Goal: Complete application form: Complete application form

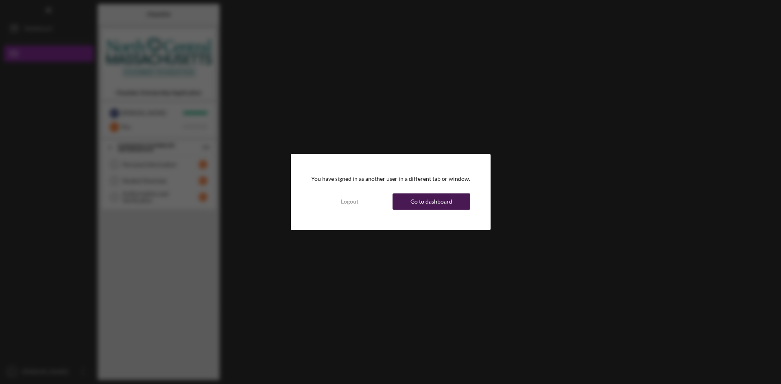
click at [436, 200] on div "Go to dashboard" at bounding box center [431, 202] width 42 height 16
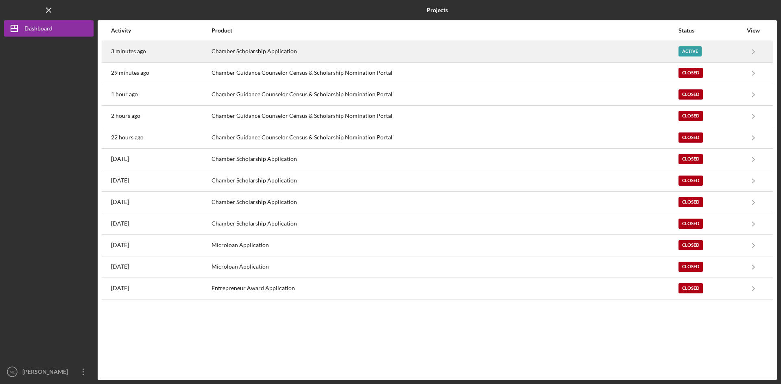
click at [593, 55] on div "Chamber Scholarship Application" at bounding box center [444, 51] width 466 height 20
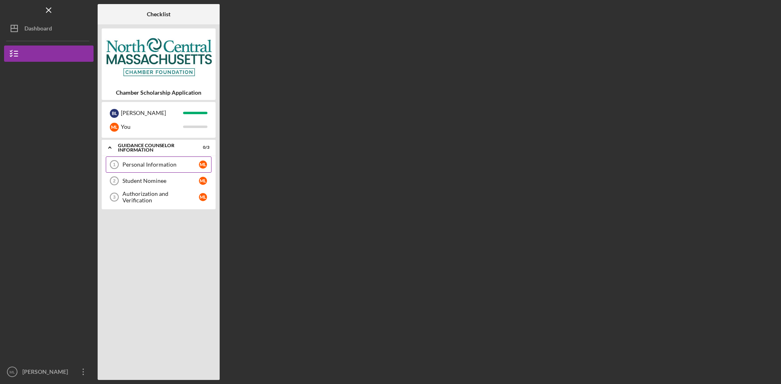
click at [141, 167] on div "Personal Information" at bounding box center [160, 164] width 76 height 7
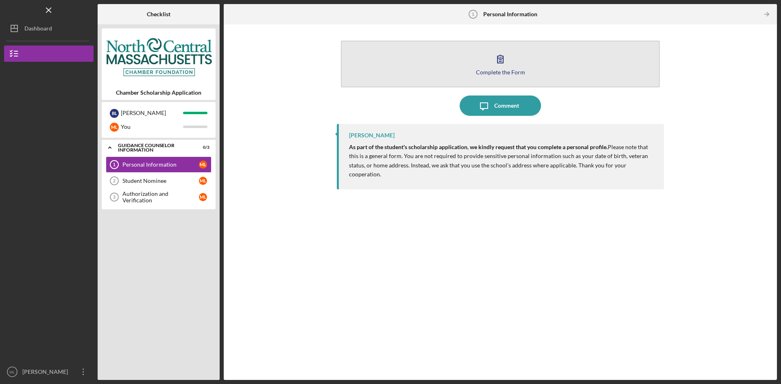
click at [470, 72] on button "Complete the Form Form" at bounding box center [500, 64] width 319 height 47
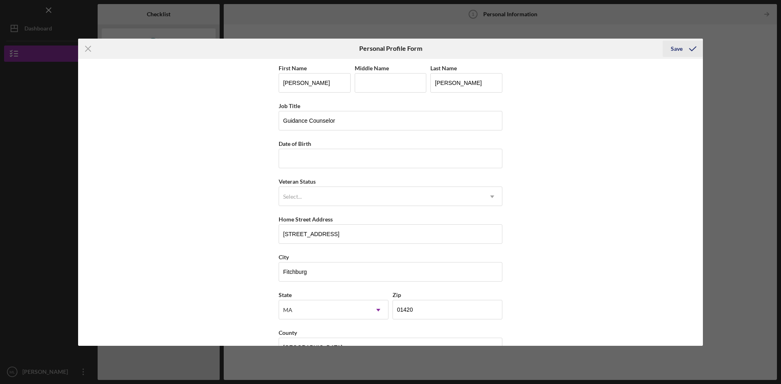
click at [683, 49] on icon "submit" at bounding box center [692, 49] width 20 height 20
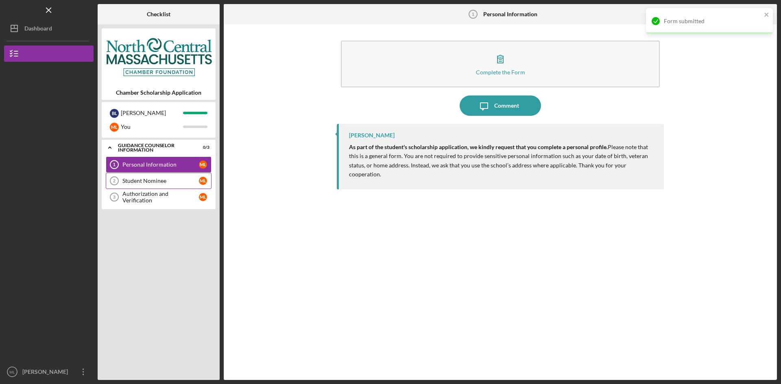
drag, startPoint x: 163, startPoint y: 184, endPoint x: 201, endPoint y: 182, distance: 38.7
click at [162, 184] on div "Student Nominee" at bounding box center [160, 181] width 76 height 7
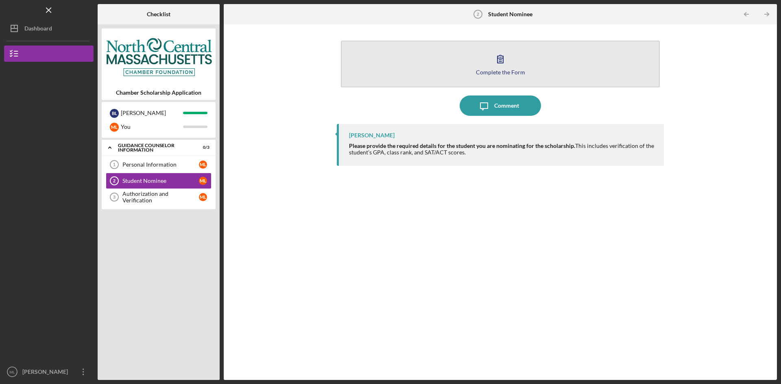
click at [487, 68] on button "Complete the Form Form" at bounding box center [500, 64] width 319 height 47
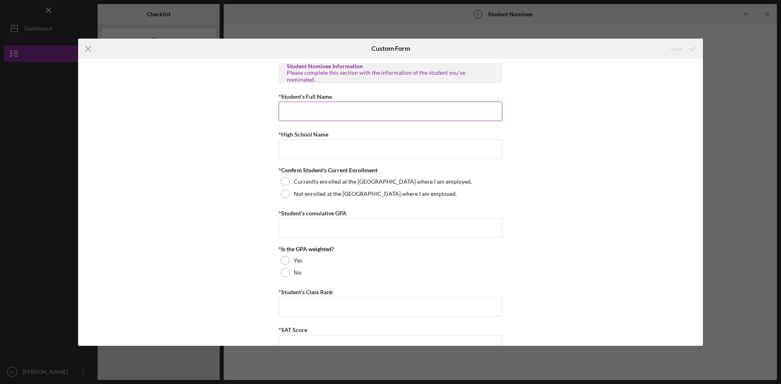
click at [349, 113] on input "*Student's Full Name" at bounding box center [390, 112] width 224 height 20
type input "[PERSON_NAME]"
type input "[GEOGRAPHIC_DATA]"
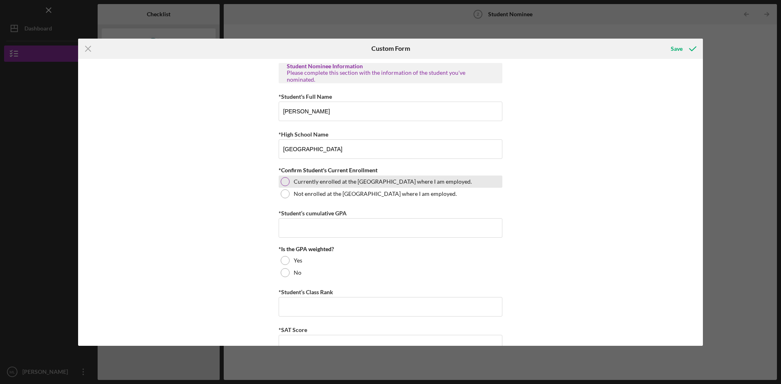
click at [286, 180] on div at bounding box center [284, 181] width 9 height 9
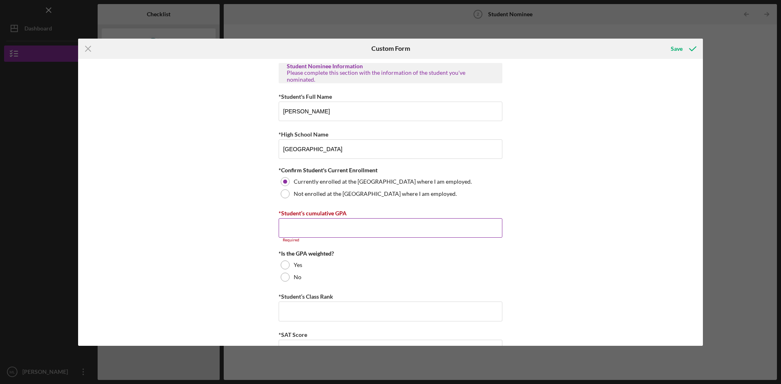
click at [315, 224] on input "*Student’s cumulative GPA" at bounding box center [390, 228] width 224 height 20
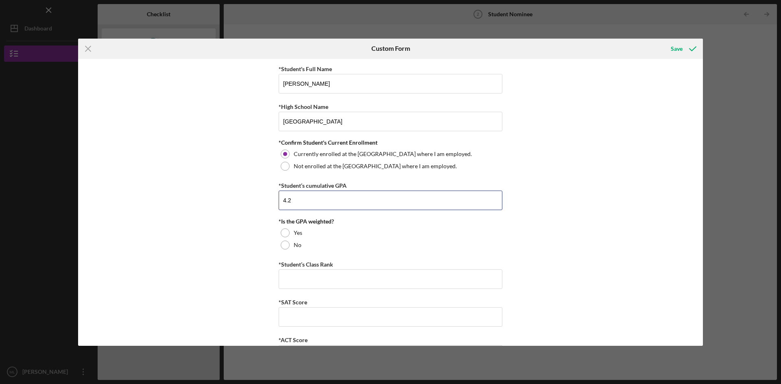
scroll to position [59, 0]
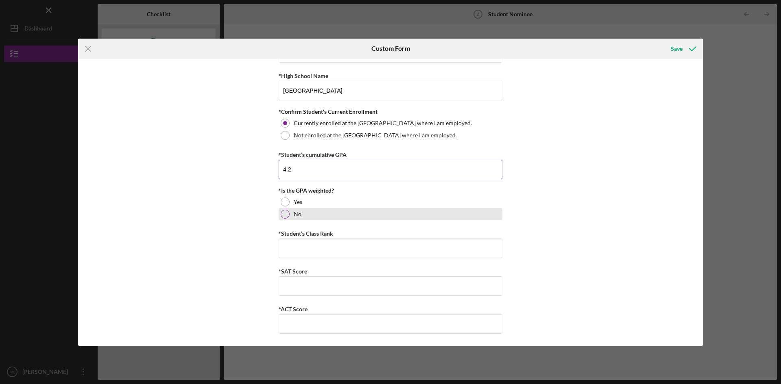
type input "4.2"
click at [294, 215] on label "No" at bounding box center [298, 214] width 8 height 7
click at [302, 248] on input "*Student’s Class Rank" at bounding box center [390, 249] width 224 height 20
type input "17"
click at [308, 281] on input "*SAT Score" at bounding box center [390, 286] width 224 height 20
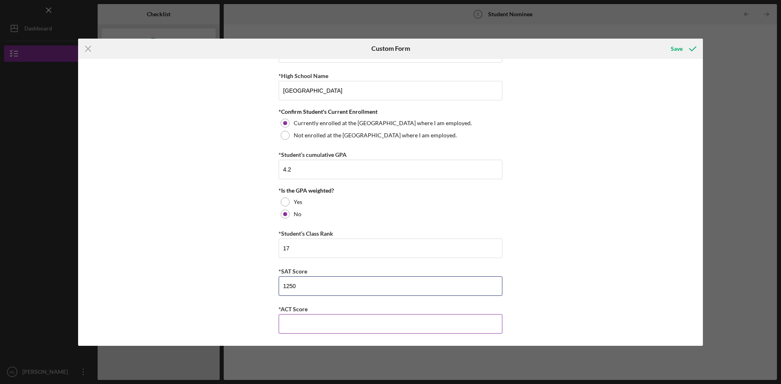
type input "1250"
click at [292, 328] on input "*ACT Score" at bounding box center [390, 324] width 224 height 20
type input "860"
click at [685, 43] on icon "submit" at bounding box center [692, 49] width 20 height 20
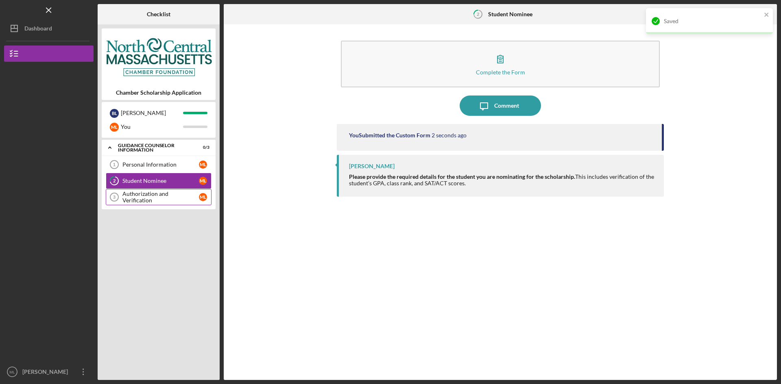
click at [137, 197] on div "Authorization and Verification" at bounding box center [160, 197] width 76 height 13
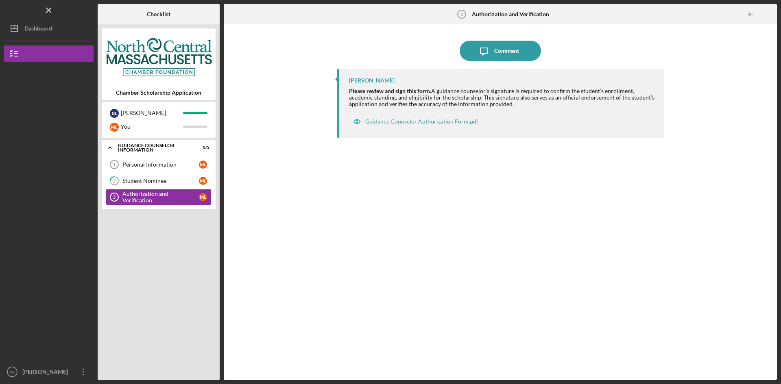
drag, startPoint x: 568, startPoint y: 225, endPoint x: 711, endPoint y: 113, distance: 181.2
click at [570, 221] on div "[PERSON_NAME] Please review and sign this form. A guidance counselor’s signatur…" at bounding box center [500, 218] width 327 height 299
drag, startPoint x: 468, startPoint y: 186, endPoint x: 170, endPoint y: 30, distance: 336.8
click at [465, 184] on div "[PERSON_NAME] Please review and sign this form. A guidance counselor’s signatur…" at bounding box center [500, 218] width 327 height 299
drag, startPoint x: 61, startPoint y: 32, endPoint x: 84, endPoint y: 32, distance: 23.2
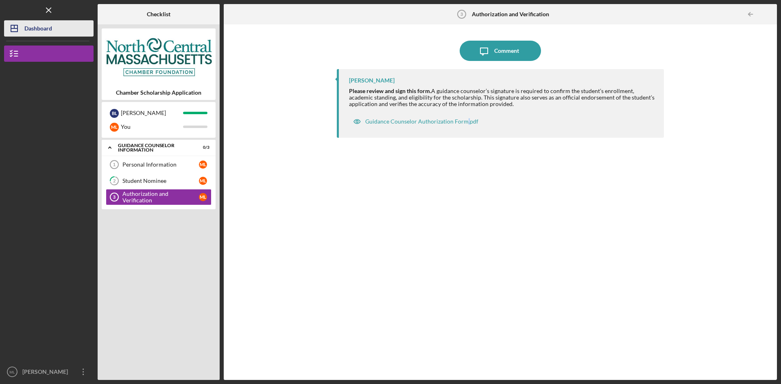
click at [61, 32] on button "Icon/Dashboard Dashboard" at bounding box center [48, 28] width 89 height 16
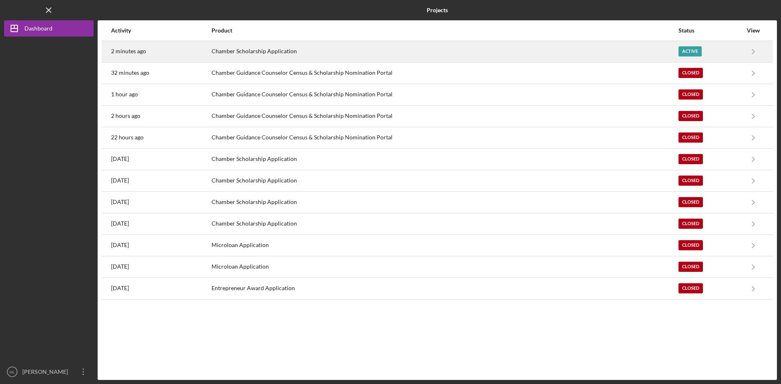
click at [481, 52] on div "Chamber Scholarship Application" at bounding box center [444, 51] width 466 height 20
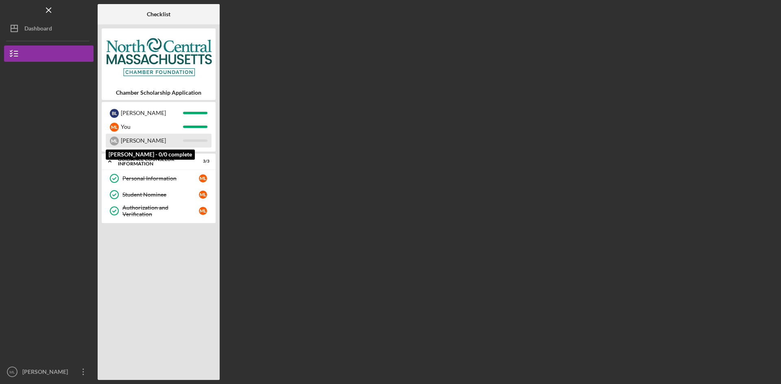
click at [145, 137] on div "[PERSON_NAME]" at bounding box center [152, 141] width 62 height 14
click at [152, 141] on div "[PERSON_NAME]" at bounding box center [152, 141] width 62 height 14
click at [133, 141] on div "[PERSON_NAME]" at bounding box center [152, 141] width 62 height 14
click at [177, 275] on div "Icon/Expander Guidance Counselor Information 3 / 3 Personal Information Persona…" at bounding box center [159, 265] width 114 height 222
click at [106, 159] on icon "Icon/Expander" at bounding box center [110, 161] width 16 height 16
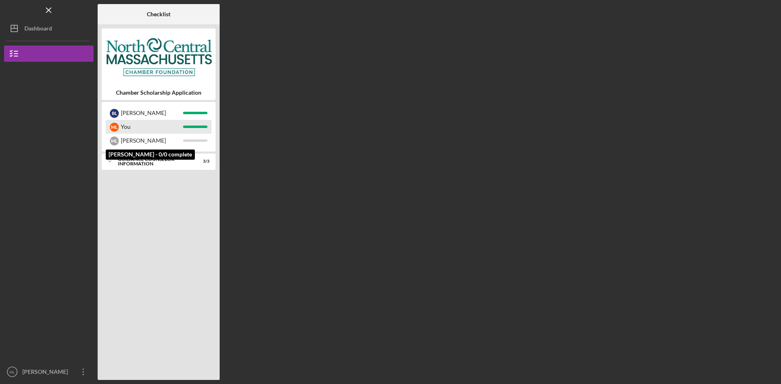
click at [115, 133] on div "M L" at bounding box center [114, 127] width 9 height 14
click at [152, 140] on div "[PERSON_NAME]" at bounding box center [152, 141] width 62 height 14
click at [151, 128] on div "You" at bounding box center [152, 127] width 62 height 14
click at [150, 148] on div "[PERSON_NAME]" at bounding box center [152, 141] width 62 height 14
click at [143, 125] on div "You" at bounding box center [152, 127] width 62 height 14
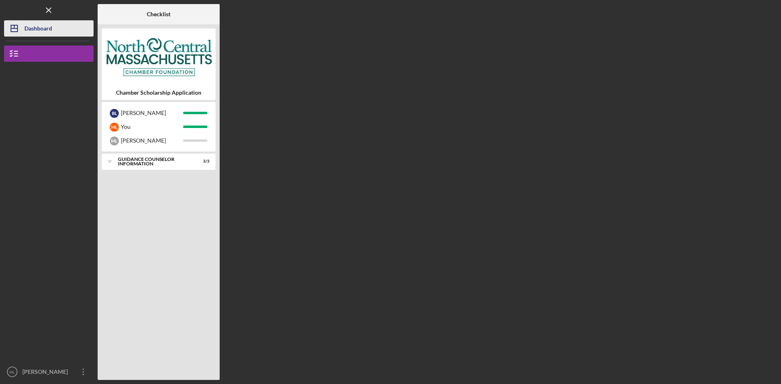
click at [63, 33] on button "Icon/Dashboard Dashboard" at bounding box center [48, 28] width 89 height 16
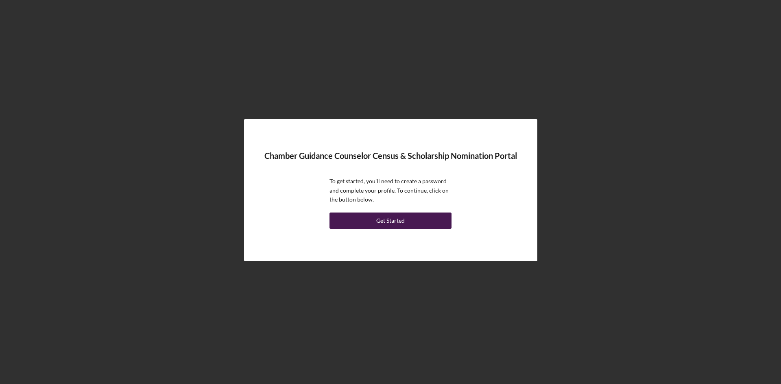
click at [384, 224] on div "Get Started" at bounding box center [390, 221] width 28 height 16
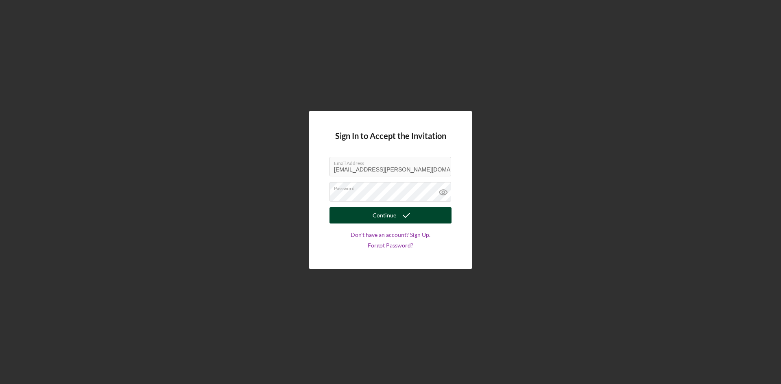
click at [414, 214] on icon "submit" at bounding box center [406, 215] width 20 height 20
